Goal: Navigation & Orientation: Find specific page/section

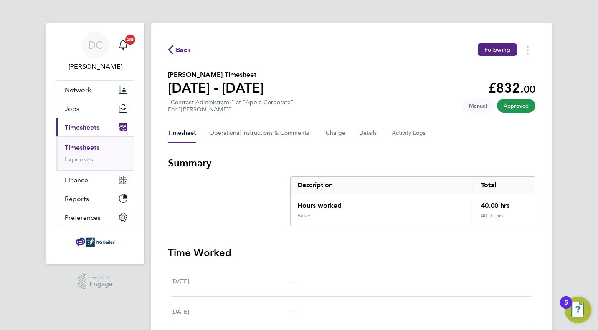
click at [94, 147] on link "Timesheets" at bounding box center [82, 148] width 35 height 8
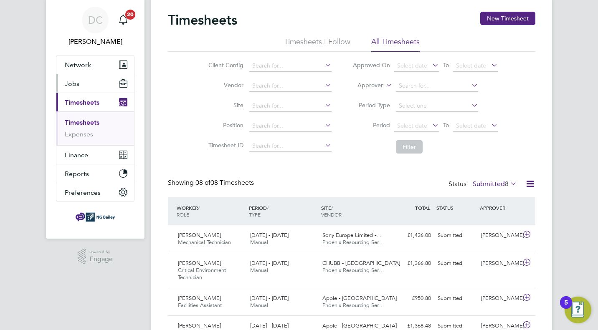
click at [95, 80] on button "Jobs" at bounding box center [95, 83] width 78 height 18
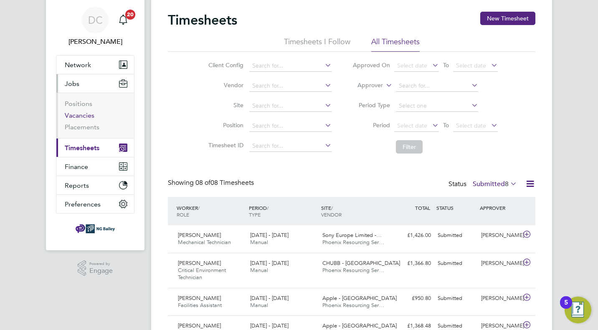
click at [85, 115] on link "Vacancies" at bounding box center [80, 115] width 30 height 8
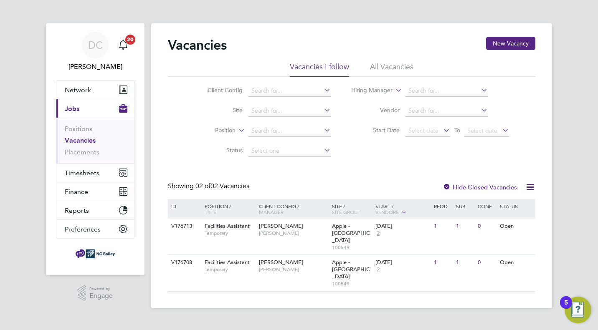
click at [531, 187] on icon at bounding box center [530, 187] width 10 height 10
click at [534, 169] on div "Vacancies New Vacancy Vacancies I follow All Vacancies Client Config Site Posit…" at bounding box center [351, 164] width 367 height 255
click at [396, 65] on li "All Vacancies" at bounding box center [391, 69] width 43 height 15
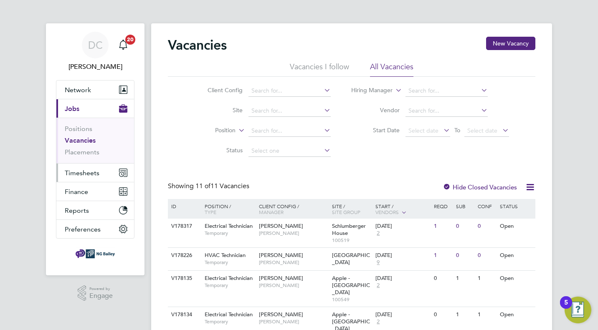
click at [103, 175] on button "Timesheets" at bounding box center [95, 173] width 78 height 18
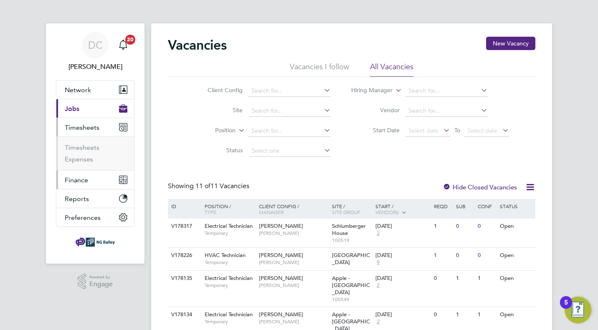
click at [78, 179] on span "Finance" at bounding box center [76, 180] width 23 height 8
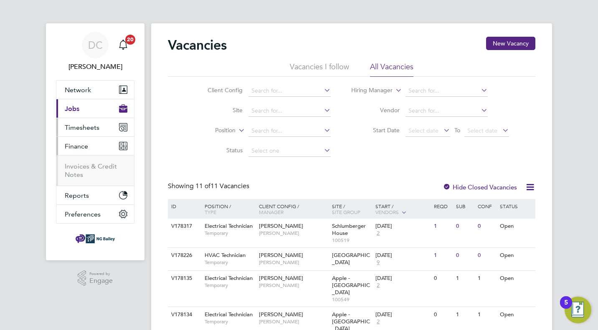
click at [84, 125] on span "Timesheets" at bounding box center [82, 128] width 35 height 8
